Goal: Find contact information: Obtain details needed to contact an individual or organization

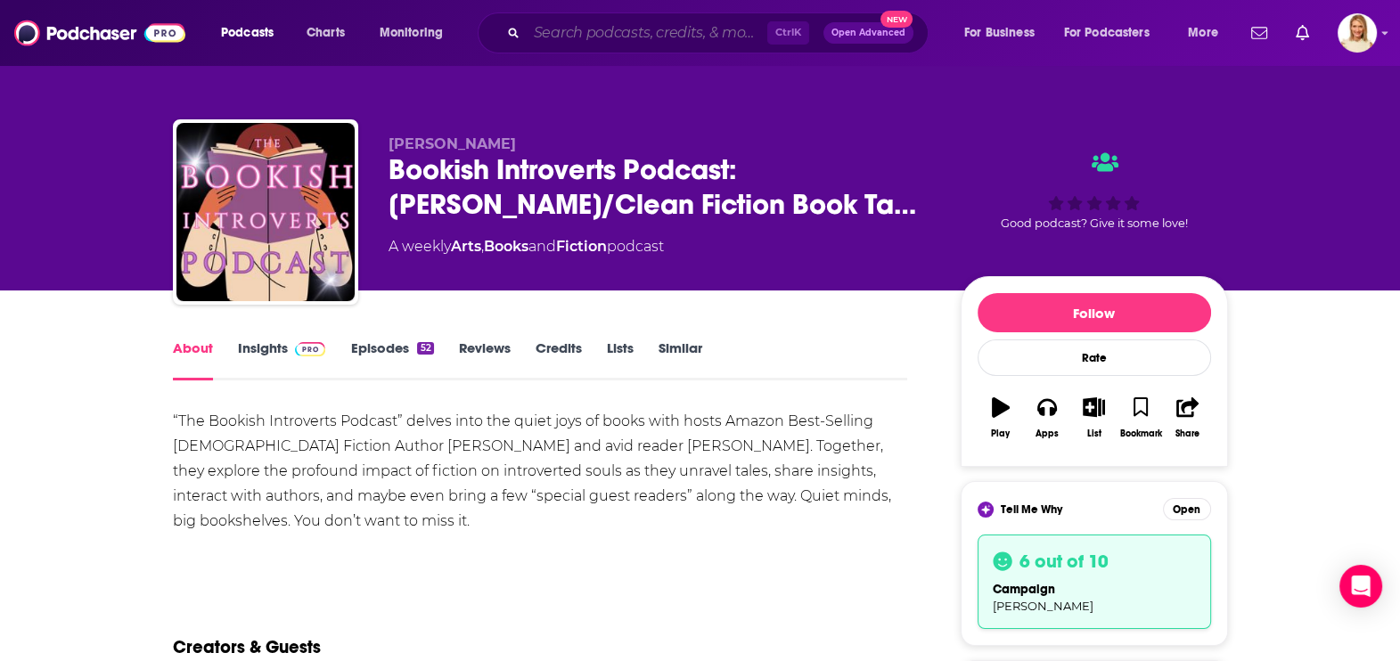
click at [628, 37] on input "Search podcasts, credits, & more..." at bounding box center [647, 33] width 241 height 29
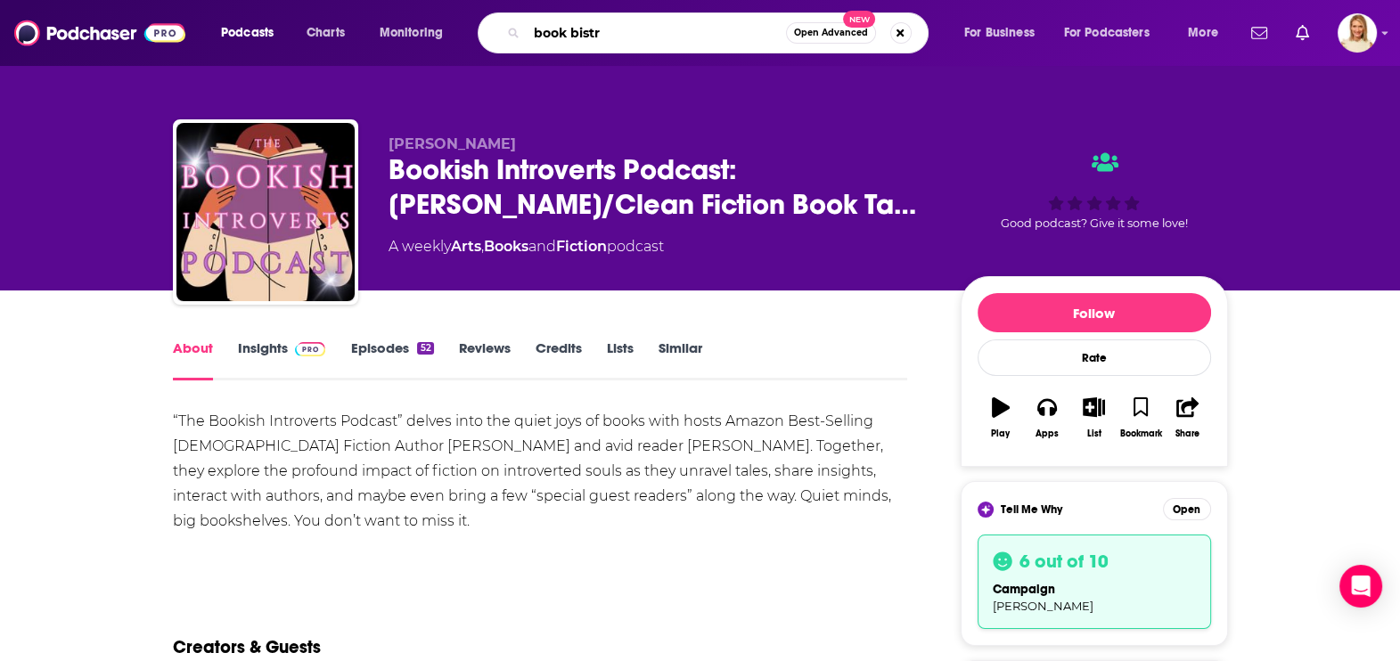
type input "book bistro"
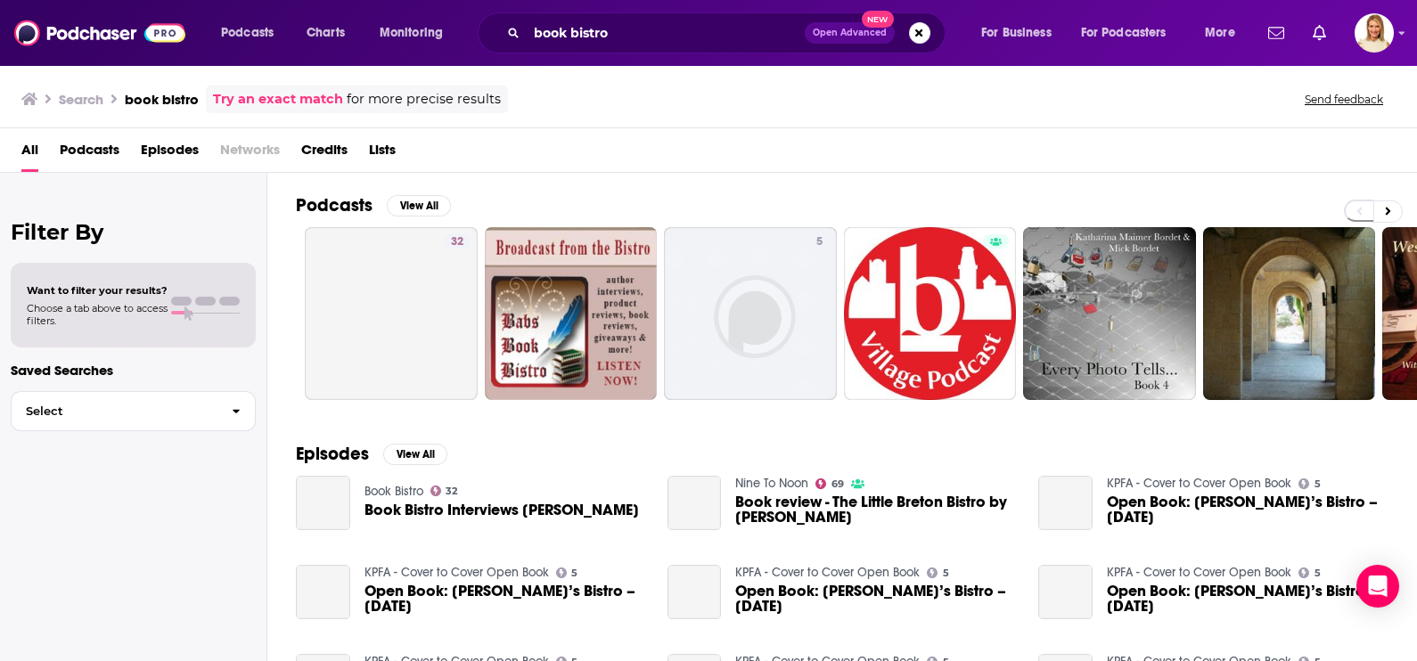
click at [95, 151] on span "Podcasts" at bounding box center [90, 153] width 60 height 37
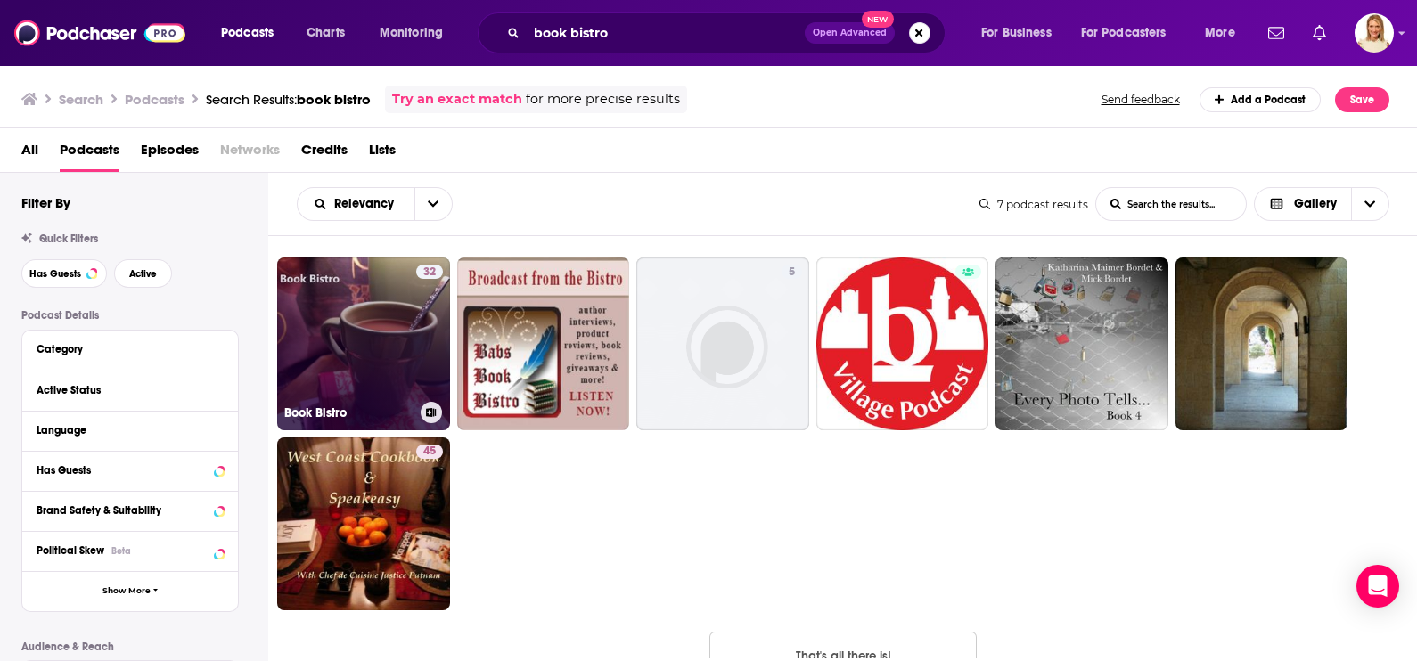
click at [365, 365] on link "32 Book Bistro" at bounding box center [363, 343] width 173 height 173
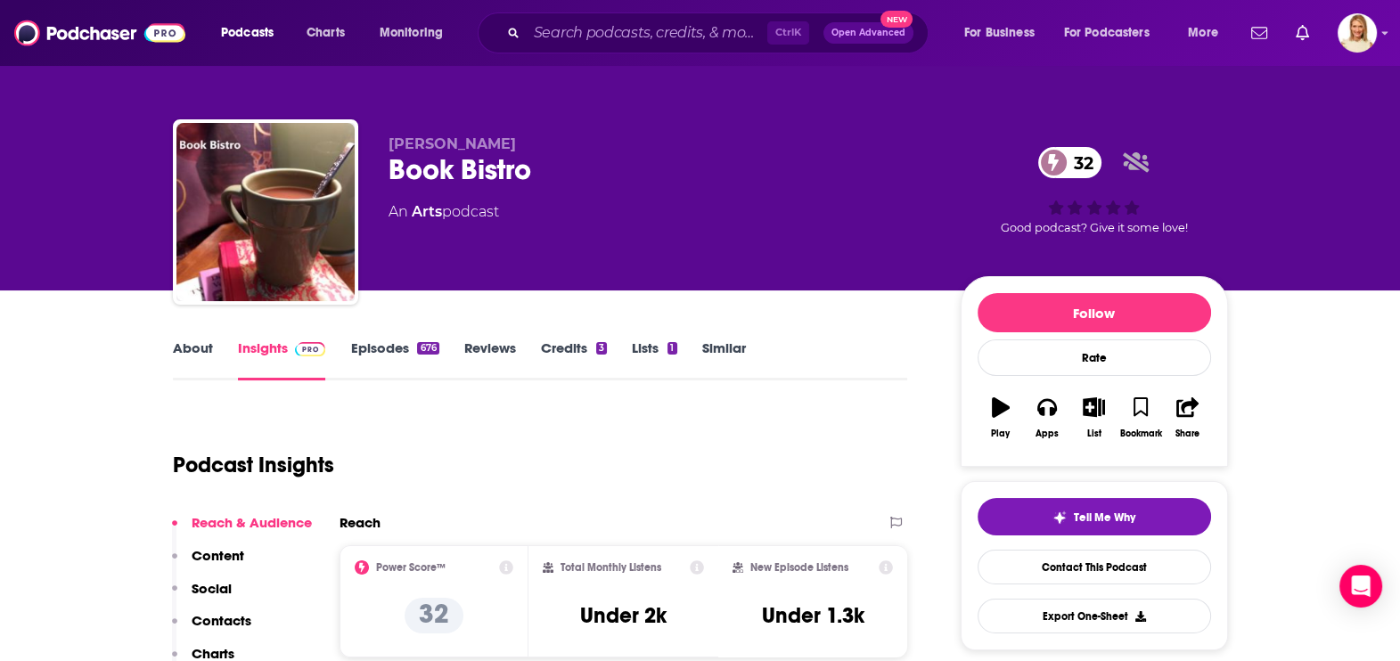
click at [196, 343] on link "About" at bounding box center [193, 359] width 40 height 41
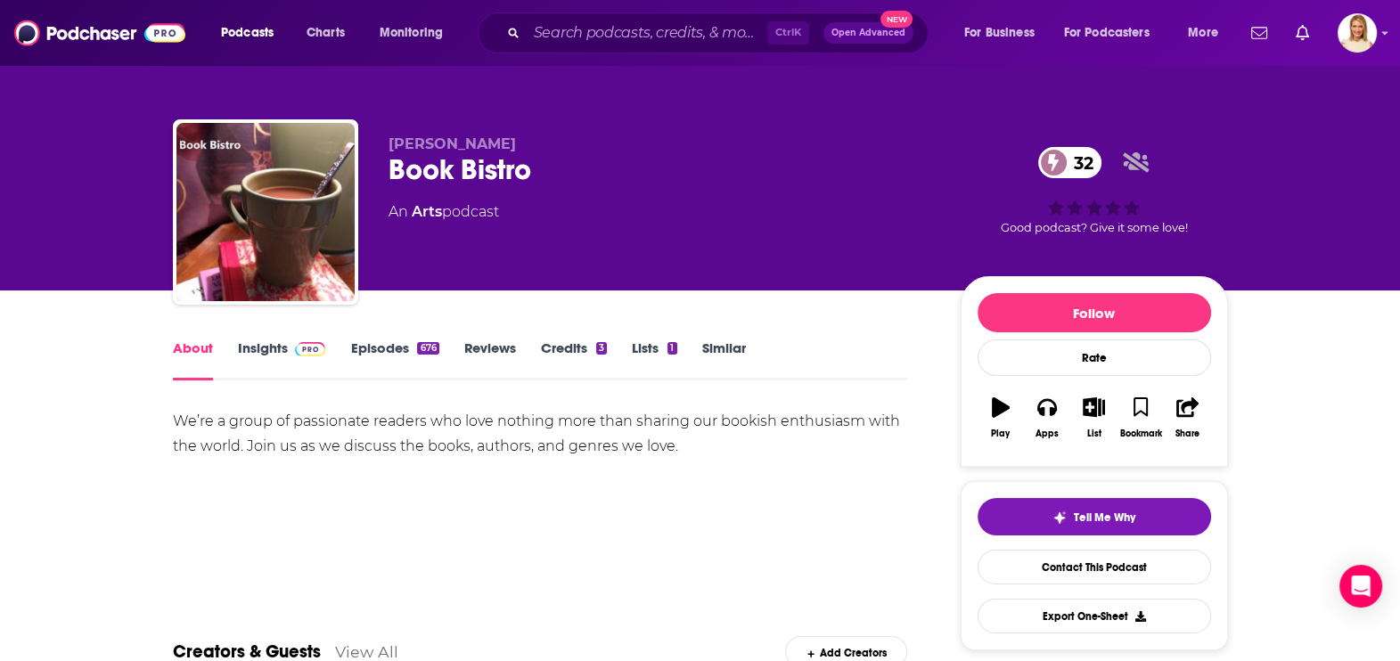
click at [384, 341] on link "Episodes 676" at bounding box center [394, 359] width 88 height 41
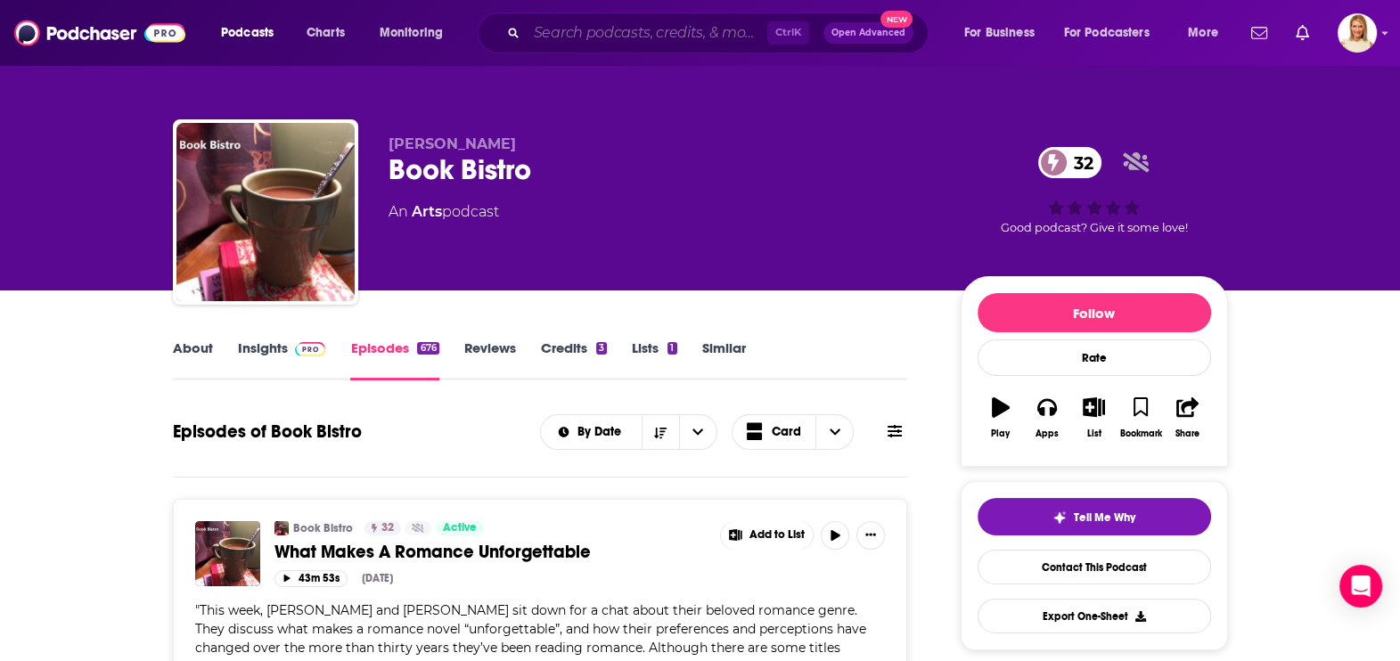
click at [563, 27] on input "Search podcasts, credits, & more..." at bounding box center [647, 33] width 241 height 29
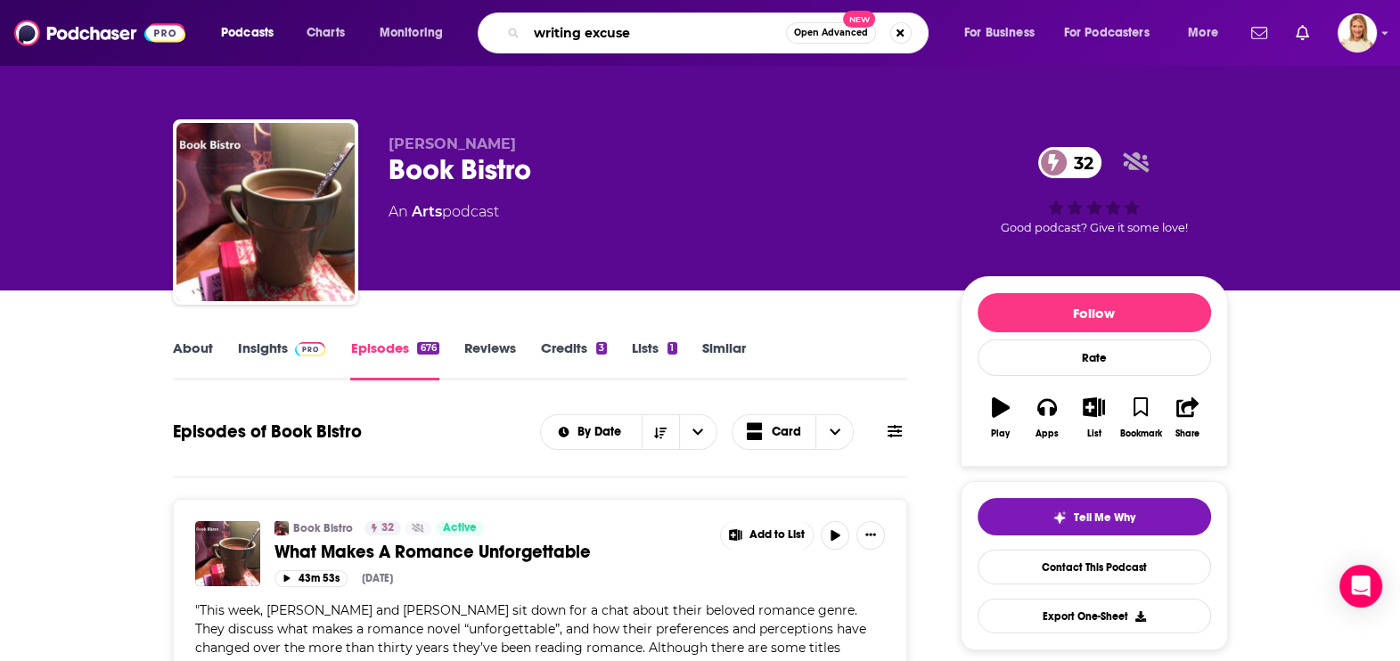
type input "writing excuses"
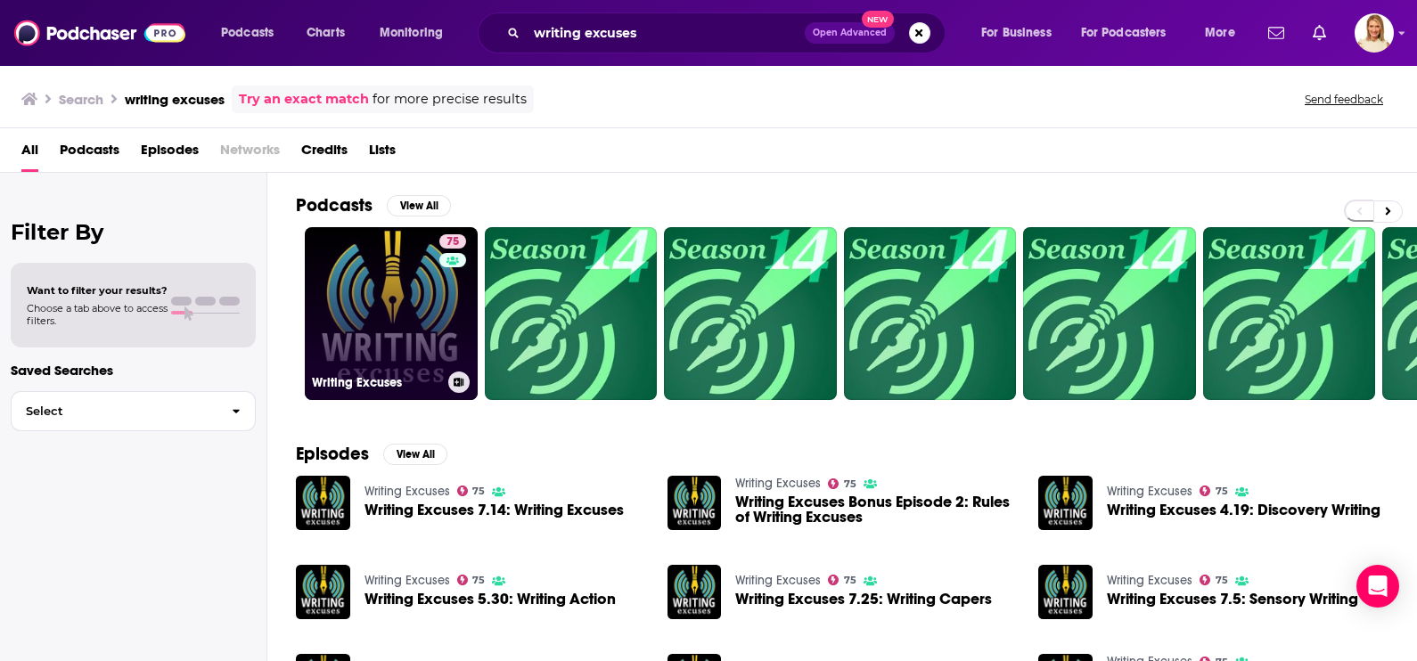
click at [450, 350] on div "75" at bounding box center [454, 302] width 31 height 137
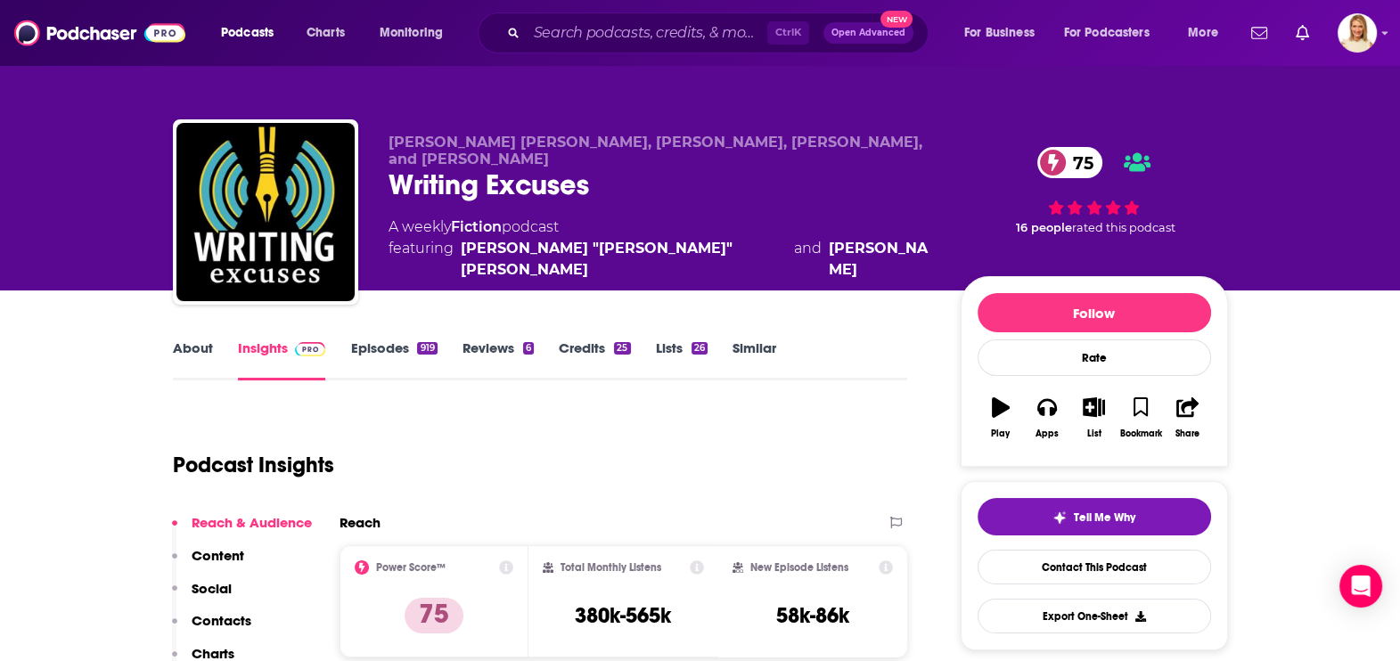
click at [200, 347] on link "About" at bounding box center [193, 359] width 40 height 41
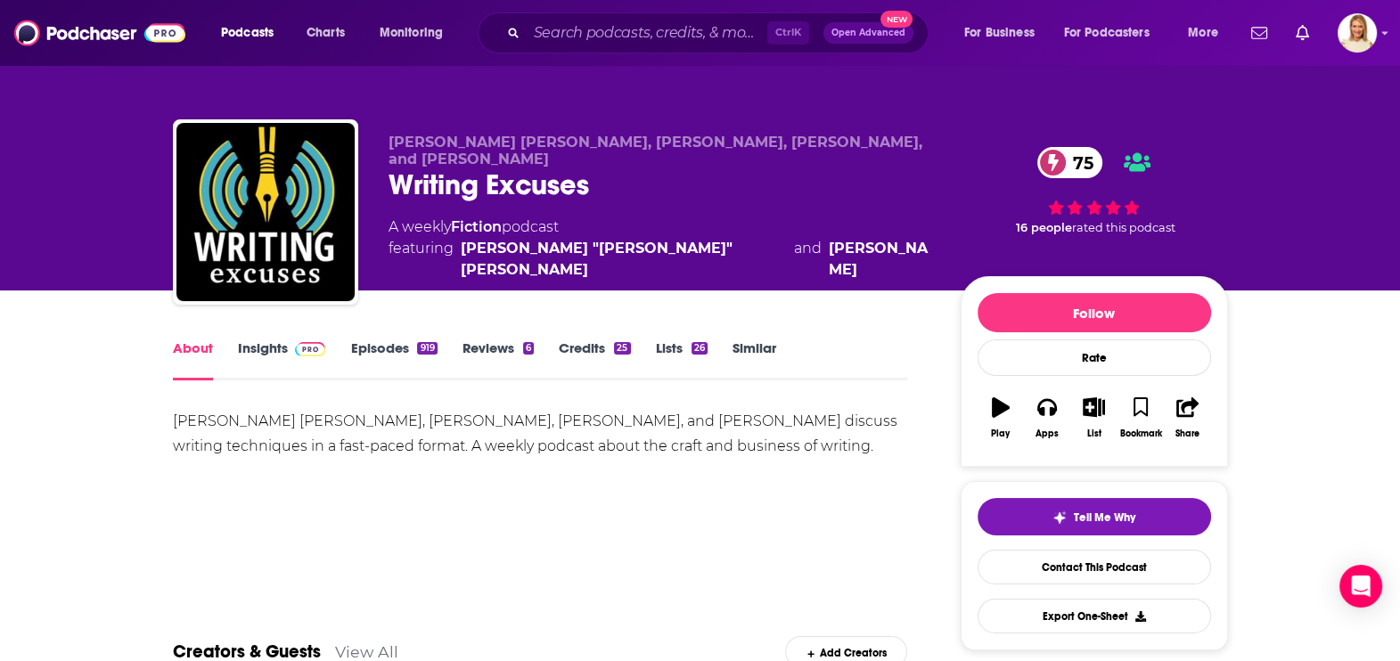
click at [410, 350] on link "Episodes 919" at bounding box center [393, 359] width 86 height 41
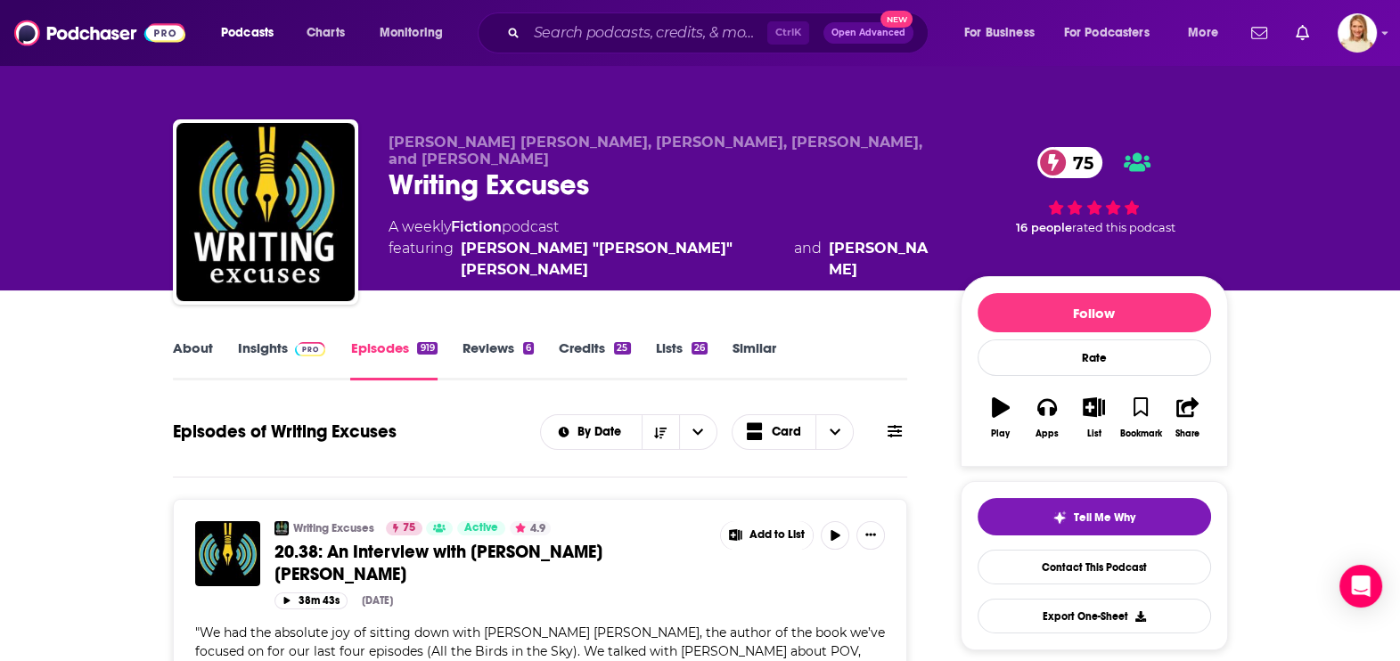
click at [890, 427] on icon at bounding box center [894, 431] width 14 height 12
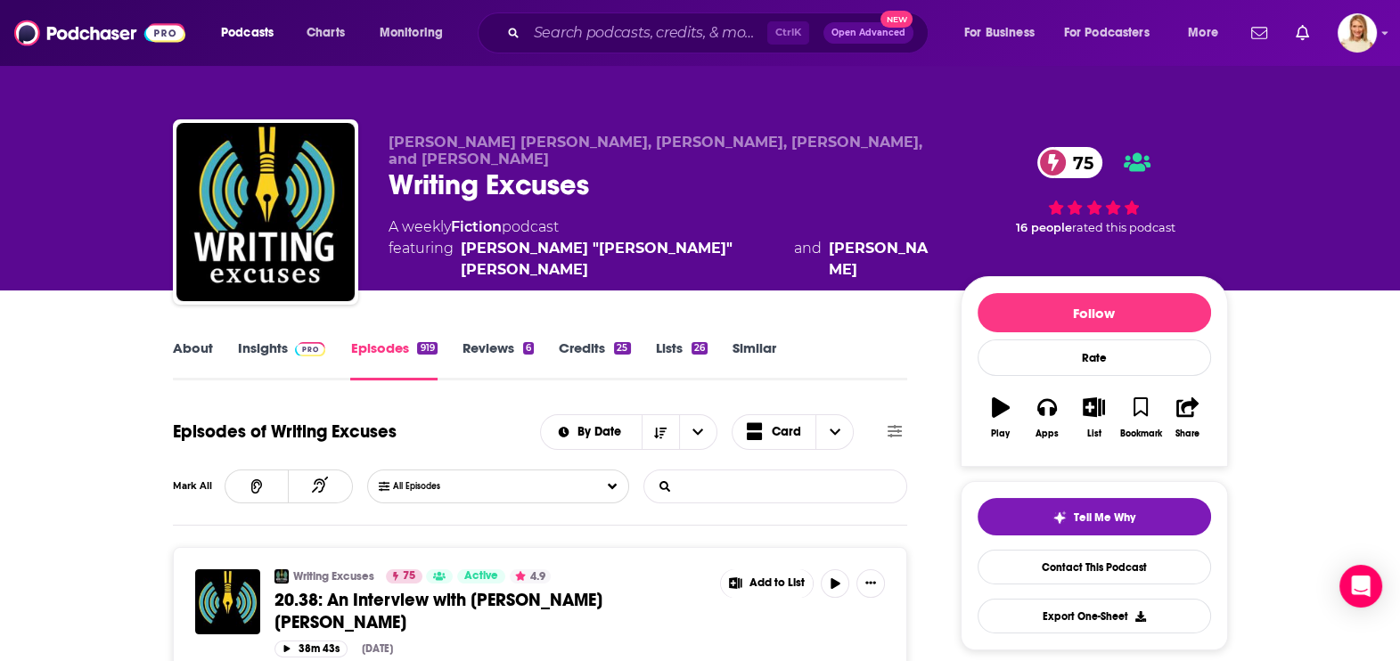
click at [740, 493] on input "List Search Input" at bounding box center [737, 486] width 186 height 32
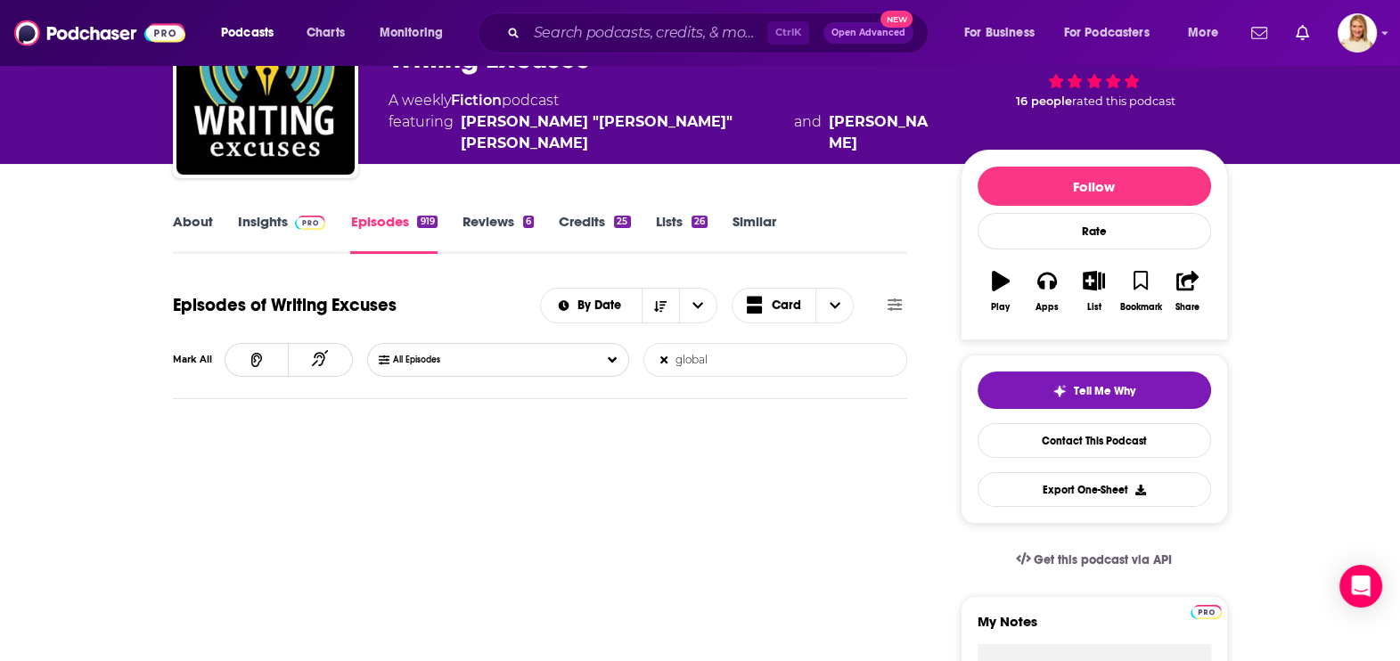
scroll to position [110, 0]
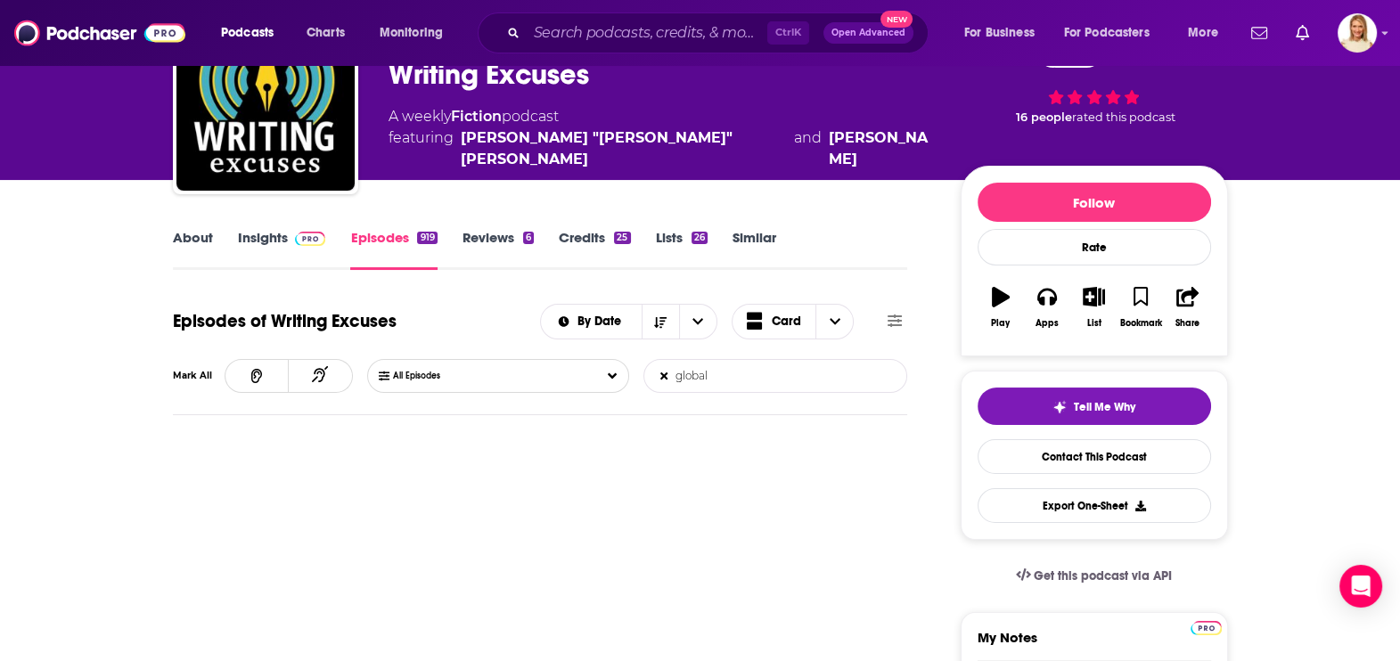
drag, startPoint x: 740, startPoint y: 380, endPoint x: 666, endPoint y: 374, distance: 74.1
click at [666, 374] on form "global List Search Input Search Episodes..." at bounding box center [775, 376] width 264 height 34
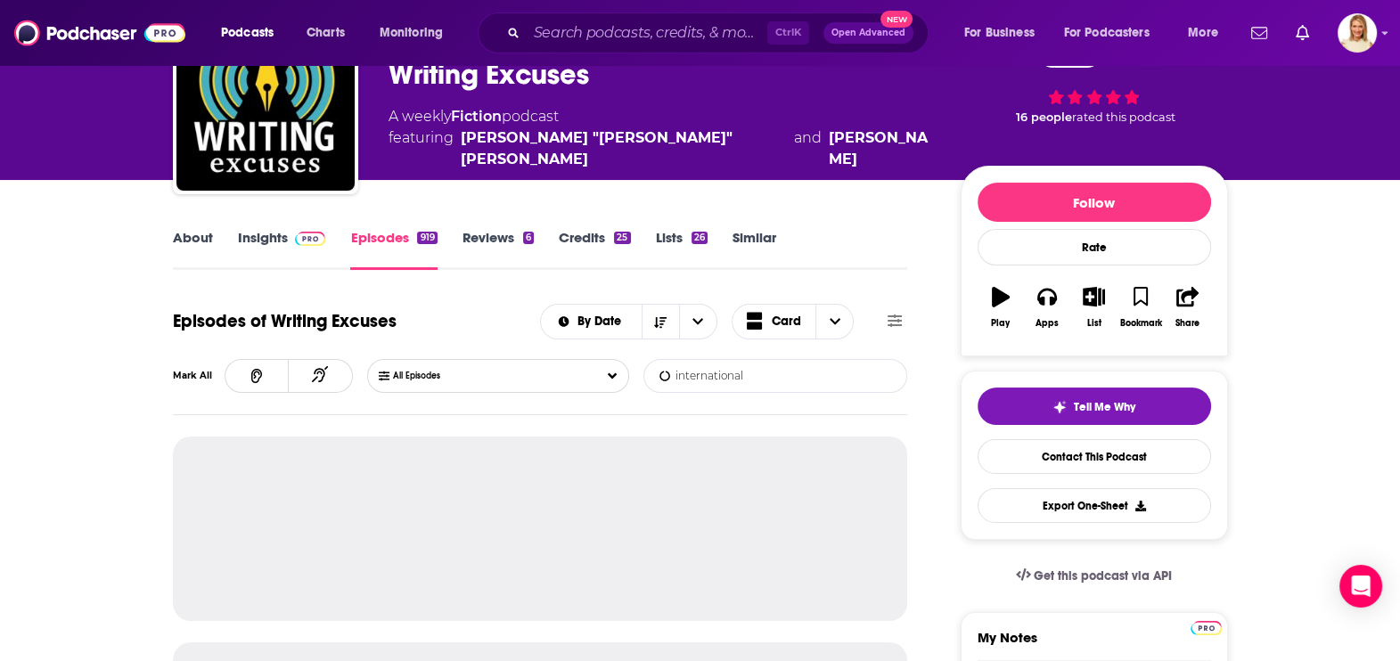
type input "international"
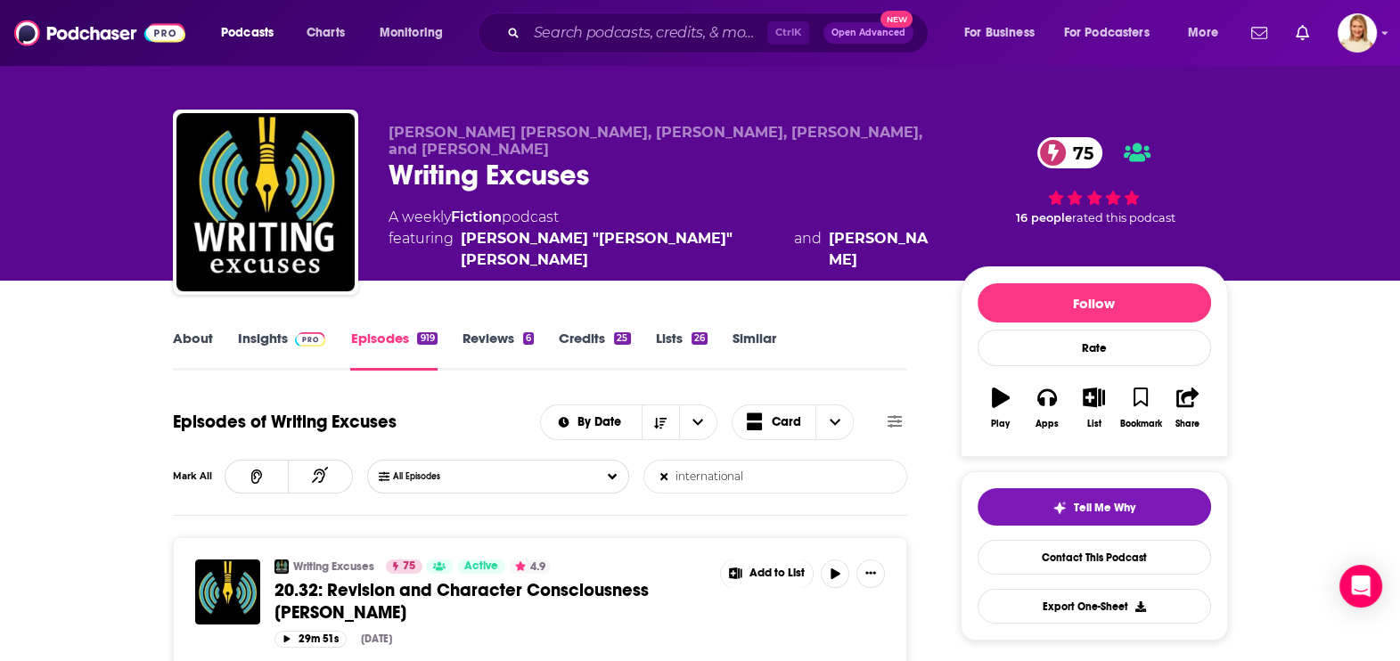
scroll to position [0, 0]
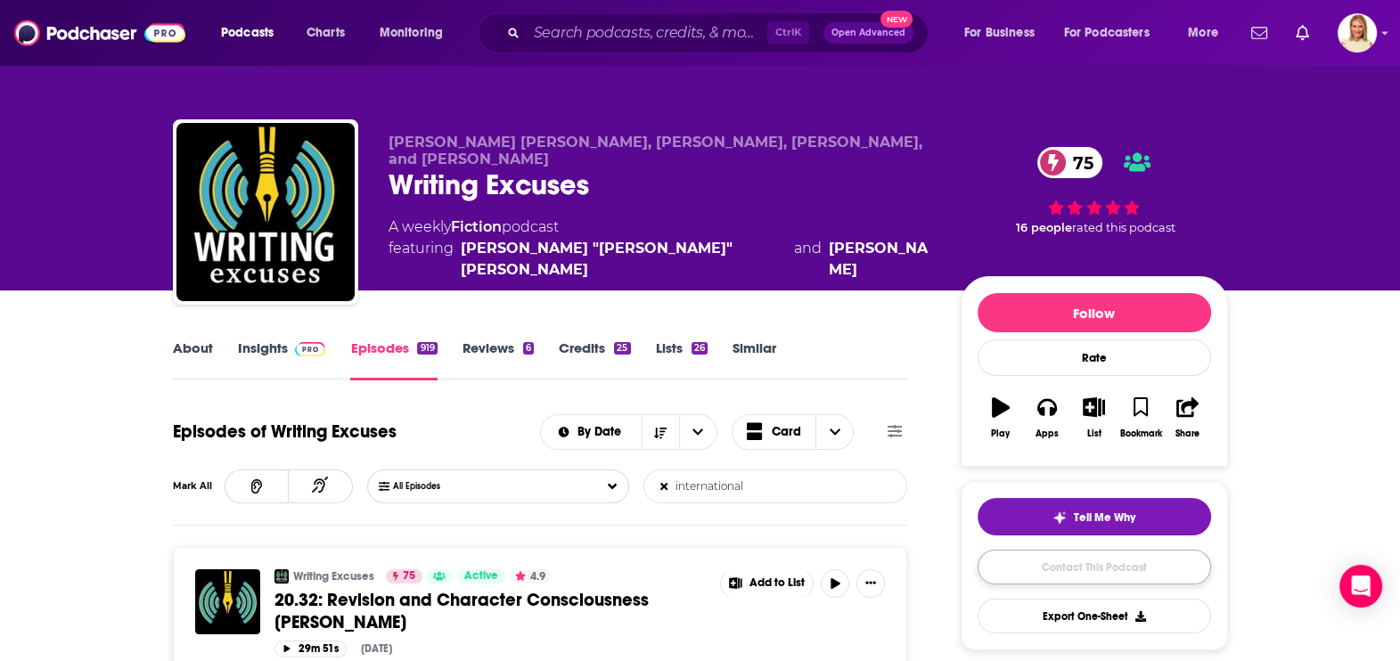
click at [1127, 562] on link "Contact This Podcast" at bounding box center [1093, 567] width 233 height 35
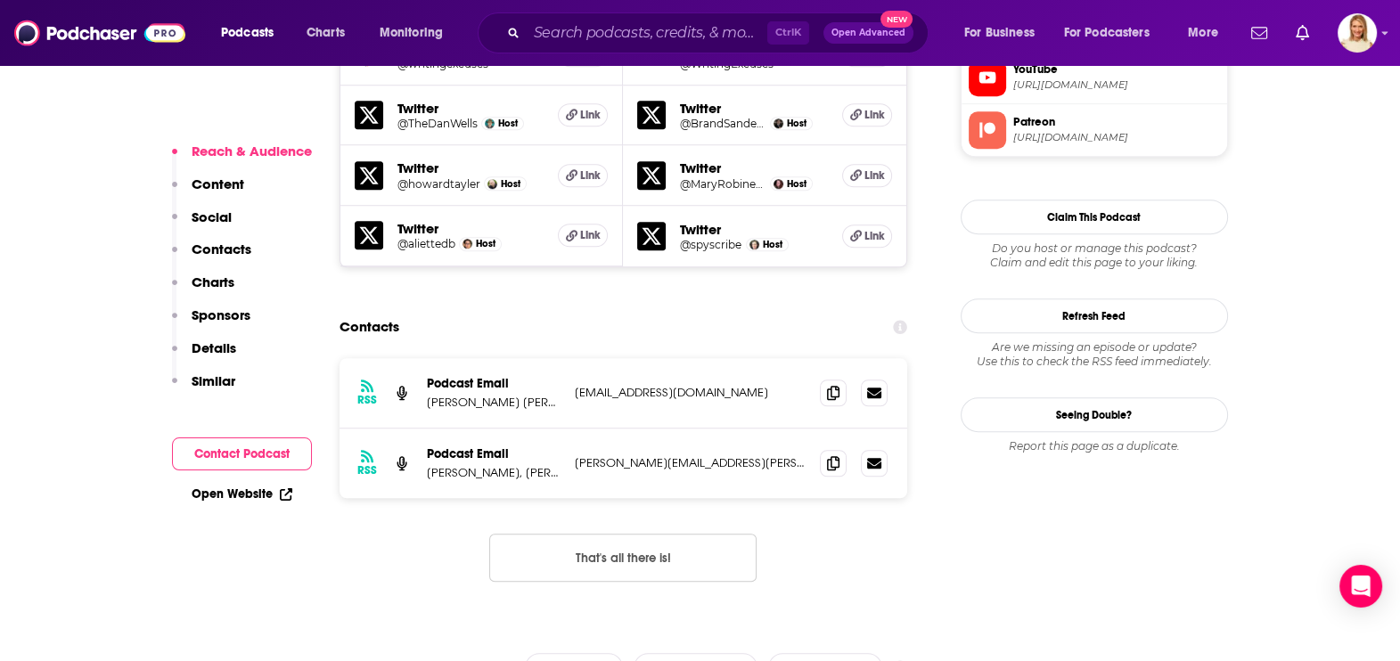
scroll to position [1770, 0]
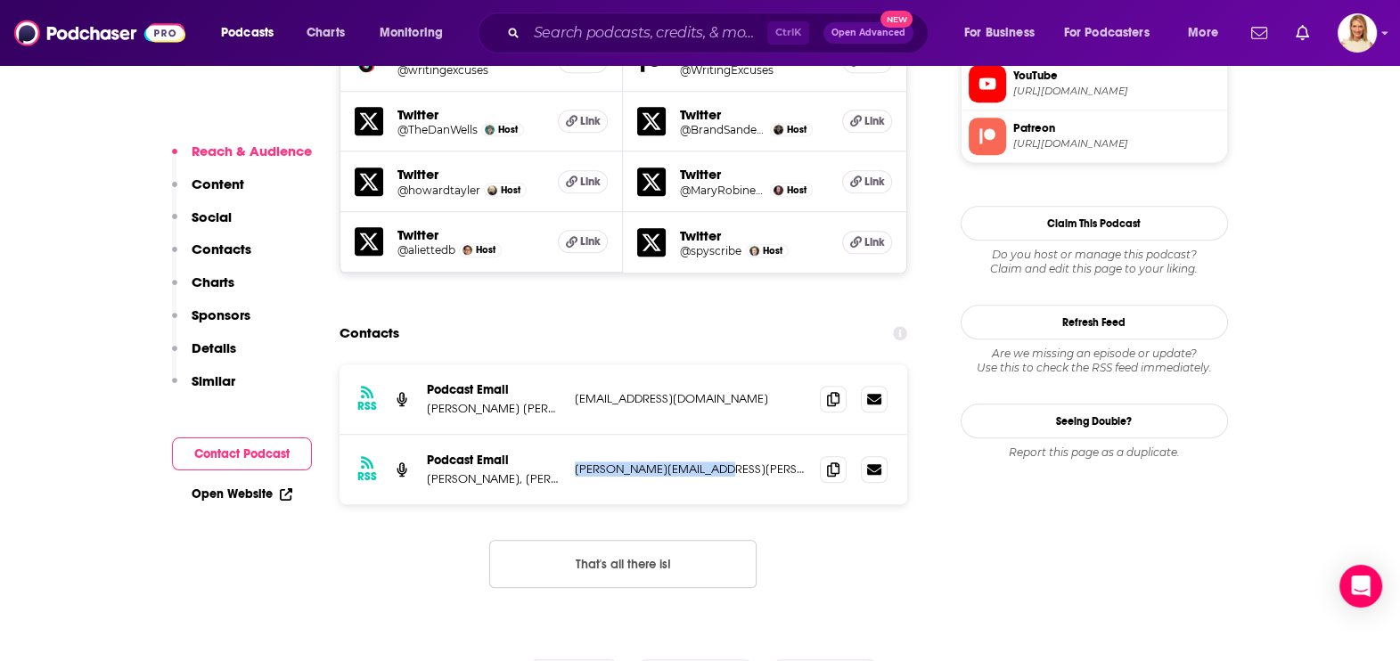
drag, startPoint x: 721, startPoint y: 375, endPoint x: 566, endPoint y: 388, distance: 155.5
click at [566, 435] on div "RSS Podcast Email [PERSON_NAME], [PERSON_NAME], [PERSON_NAME], and [PERSON_NAME…" at bounding box center [623, 469] width 568 height 69
copy div "[PERSON_NAME], [PERSON_NAME], and [PERSON_NAME] [PERSON_NAME][EMAIL_ADDRESS][PE…"
drag, startPoint x: 716, startPoint y: 306, endPoint x: 570, endPoint y: 305, distance: 146.1
click at [570, 364] on div "RSS Podcast Email [PERSON_NAME] [PERSON_NAME], [PERSON_NAME], [PERSON_NAME], an…" at bounding box center [623, 399] width 568 height 70
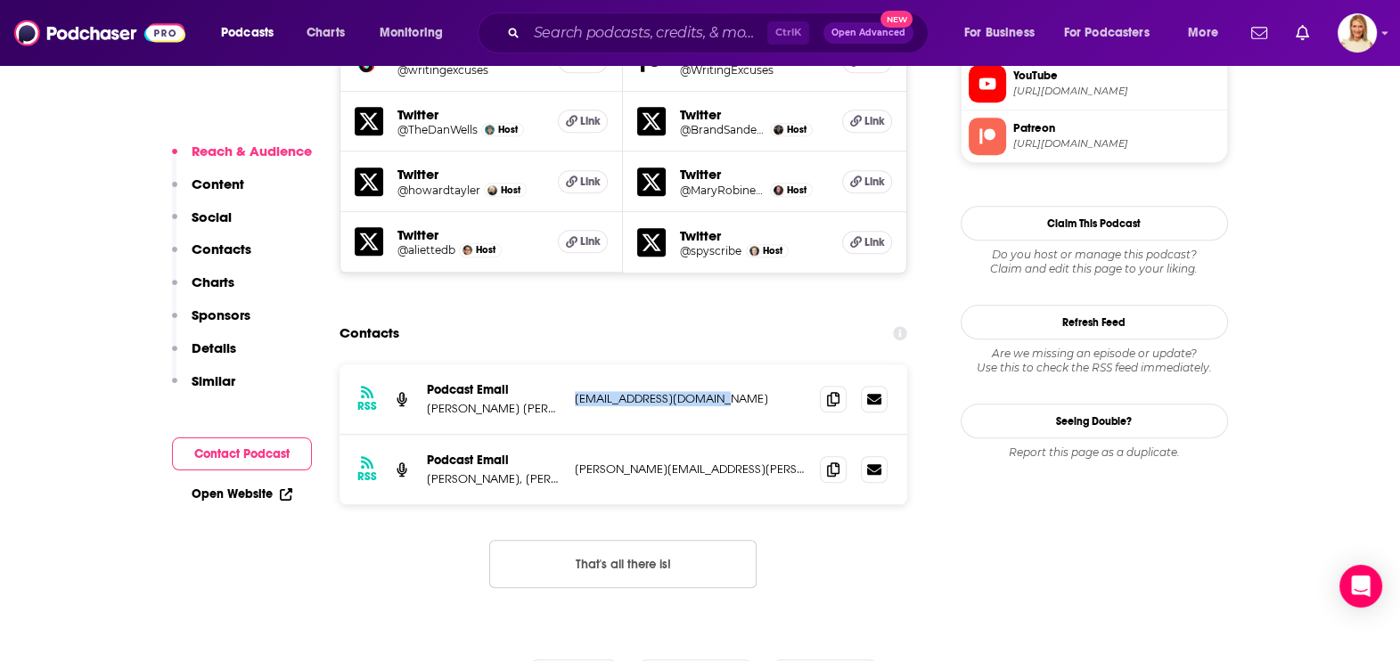
copy p "[EMAIL_ADDRESS][DOMAIN_NAME]"
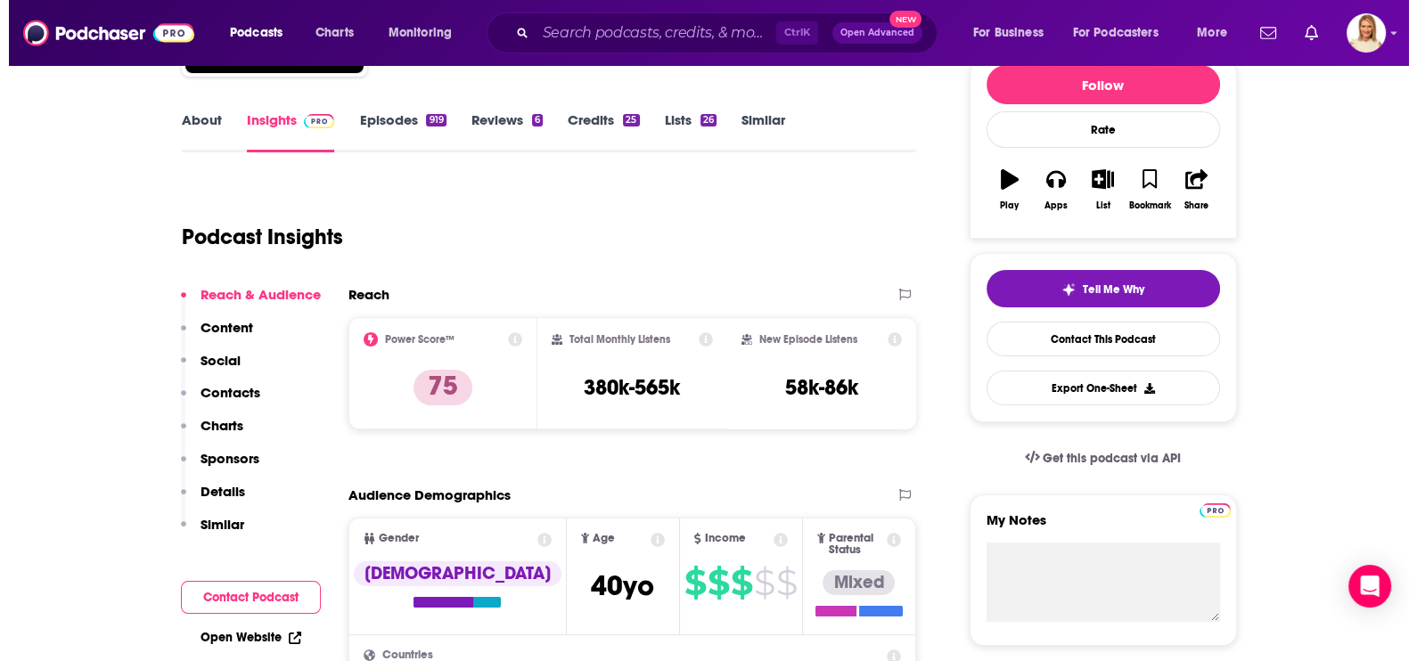
scroll to position [0, 0]
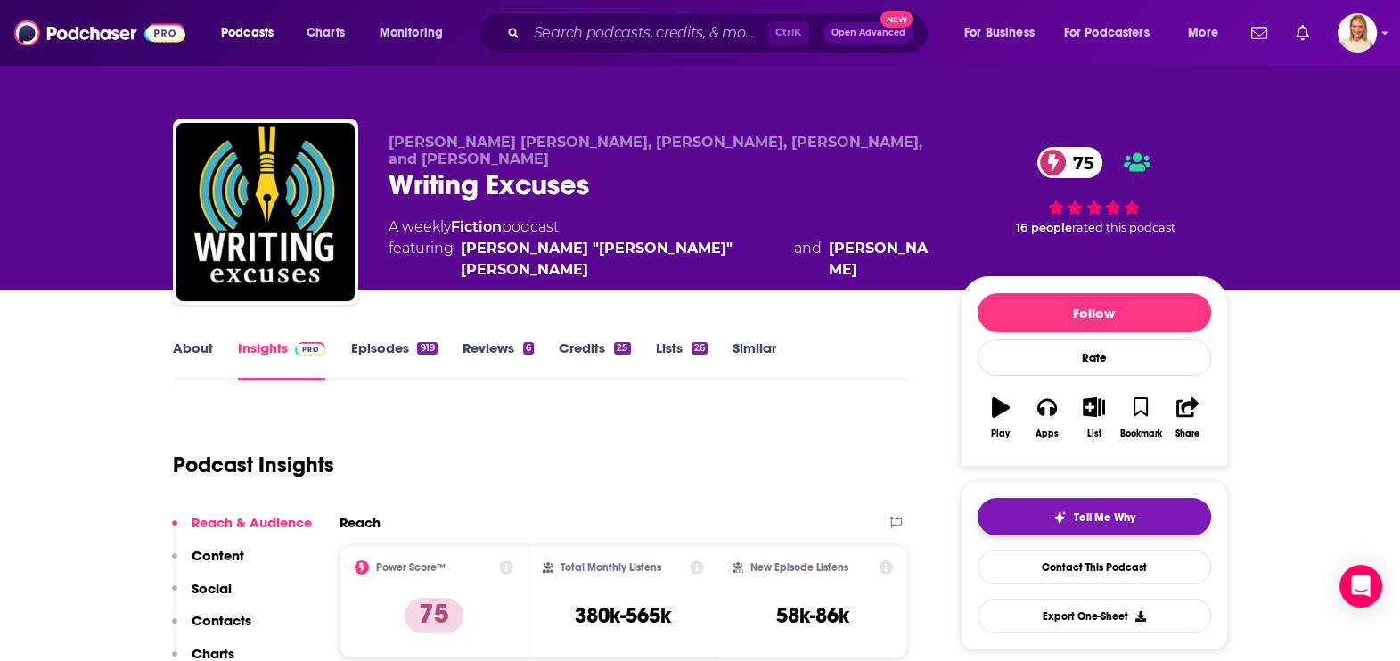
click at [1126, 513] on span "Tell Me Why" at bounding box center [1104, 518] width 61 height 14
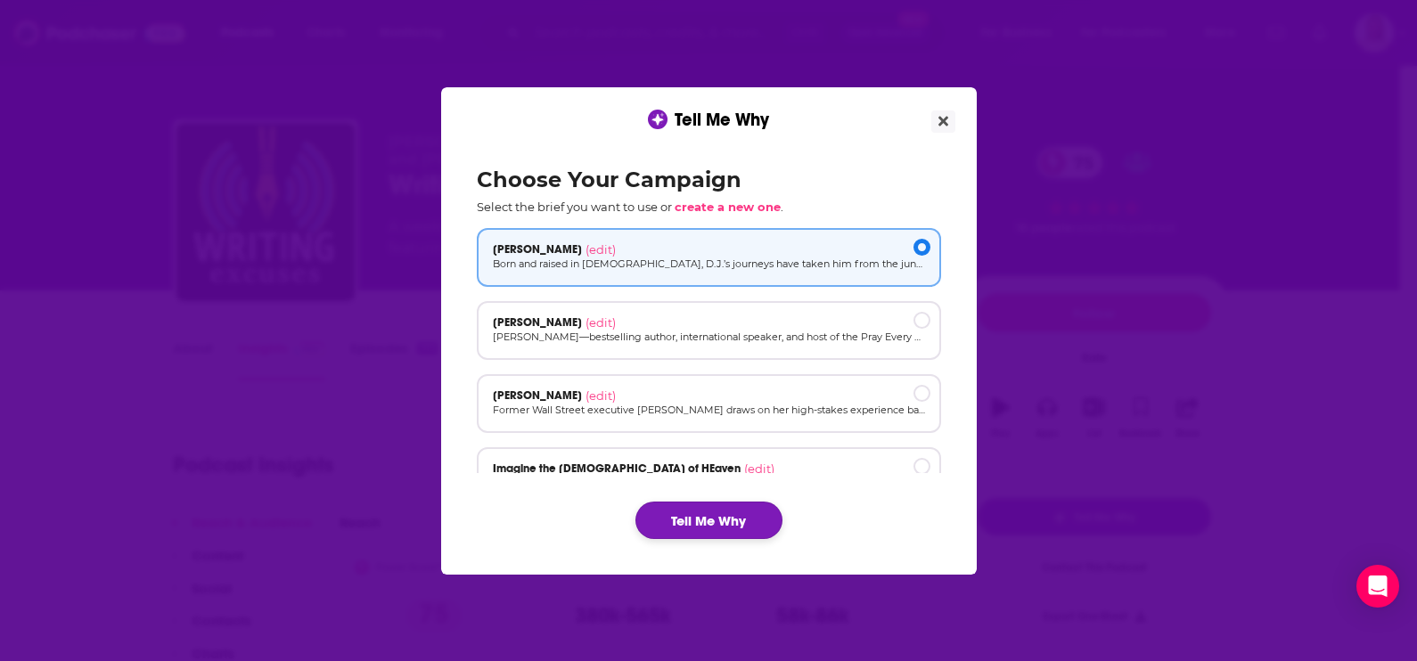
click at [756, 523] on button "Tell Me Why" at bounding box center [708, 520] width 147 height 37
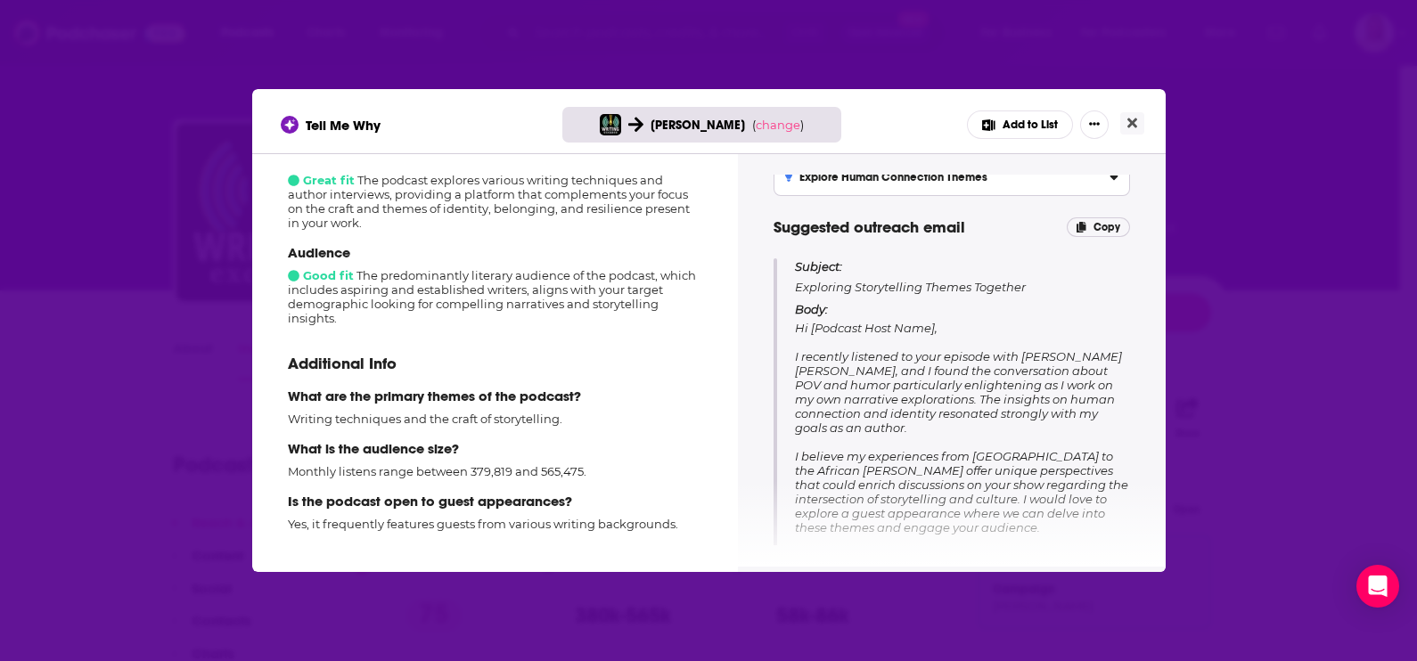
scroll to position [217, 0]
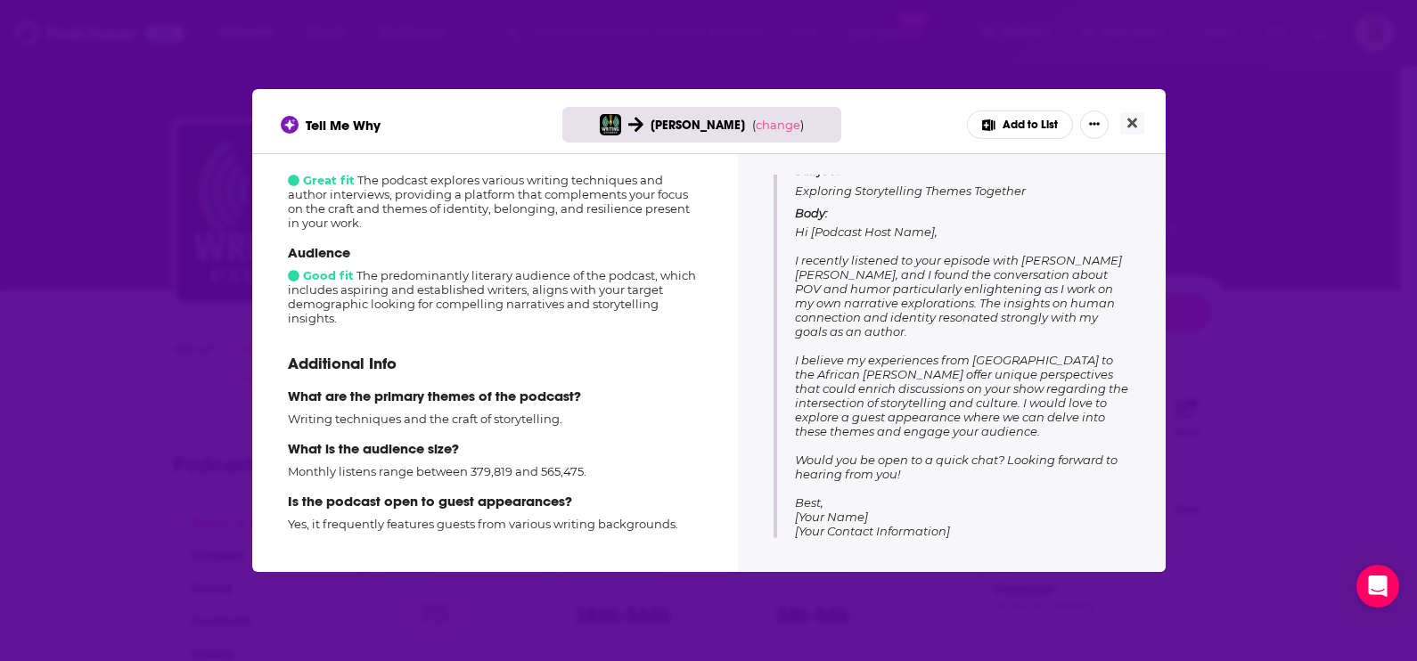
click at [1247, 303] on div "Tell Me Why [PERSON_NAME] ( change ) Add to List How well does this podcast fit…" at bounding box center [708, 330] width 1417 height 661
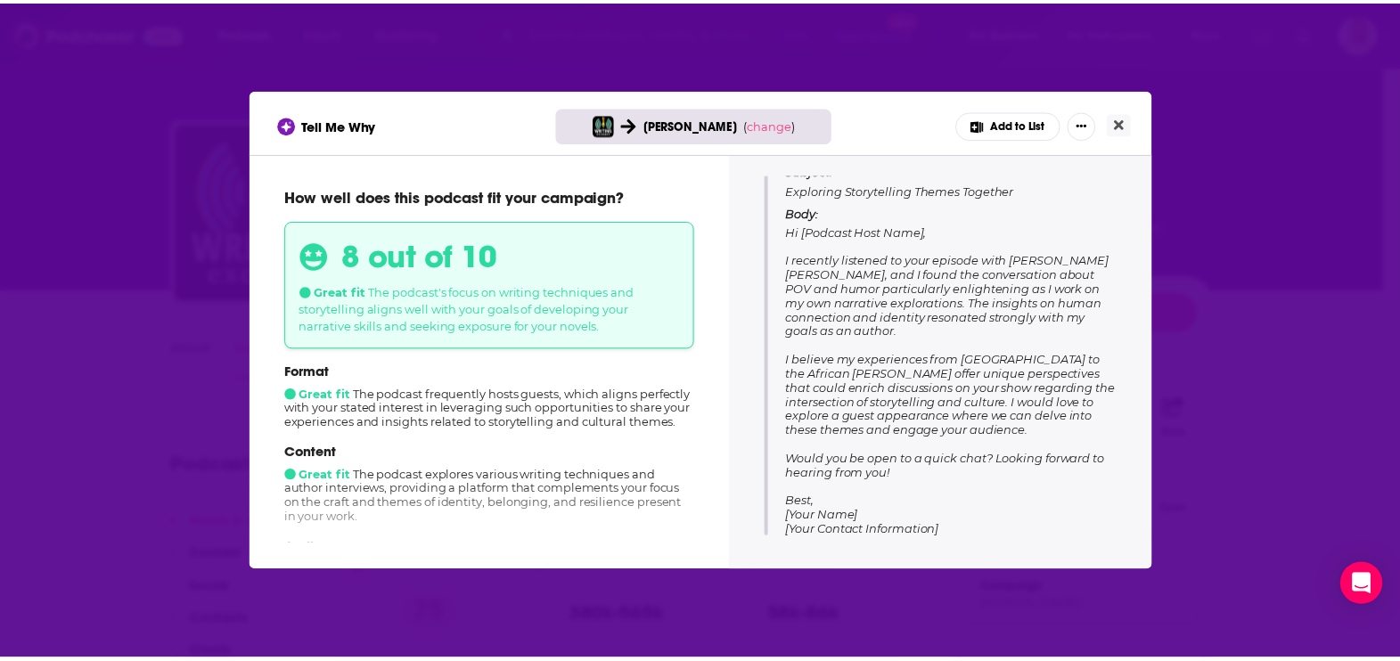
scroll to position [0, 0]
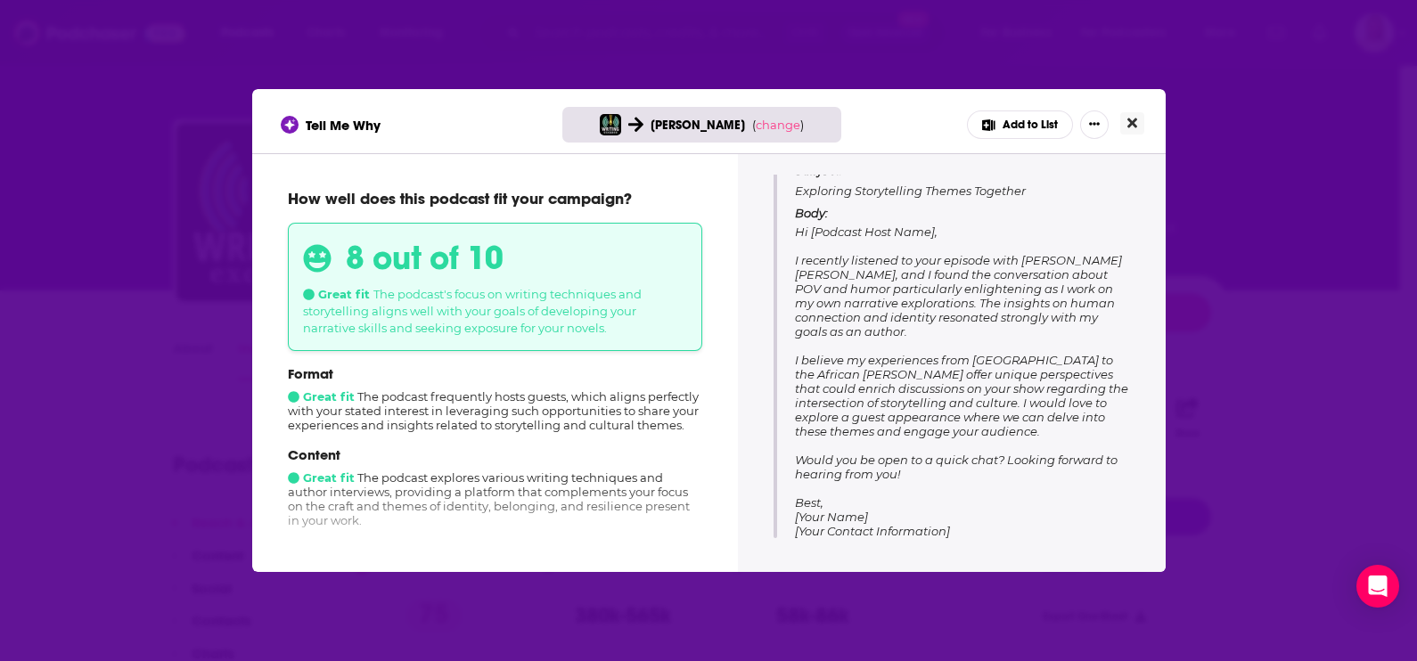
click at [1135, 117] on icon "Close" at bounding box center [1132, 123] width 10 height 14
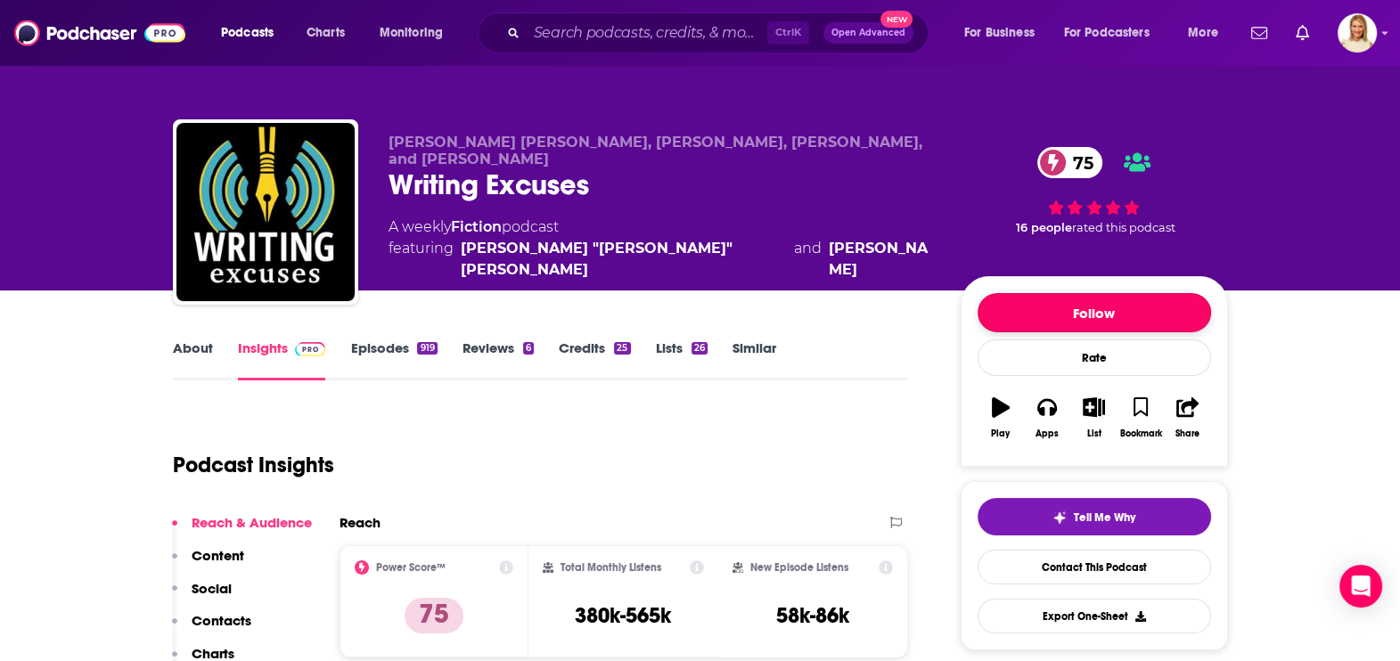
click at [1093, 313] on button "Follow" at bounding box center [1093, 312] width 233 height 39
